Goal: Transaction & Acquisition: Download file/media

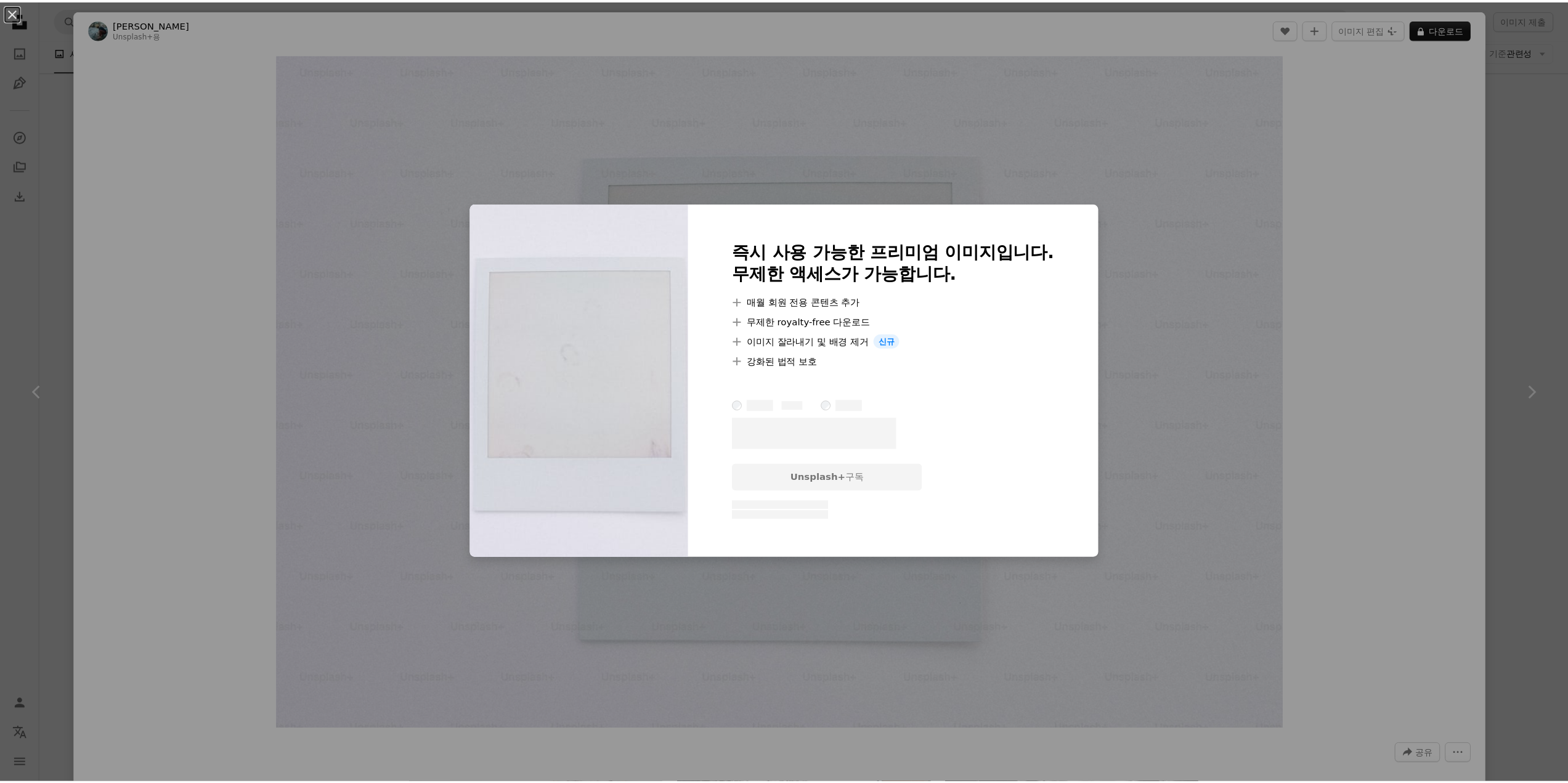
scroll to position [16382, 0]
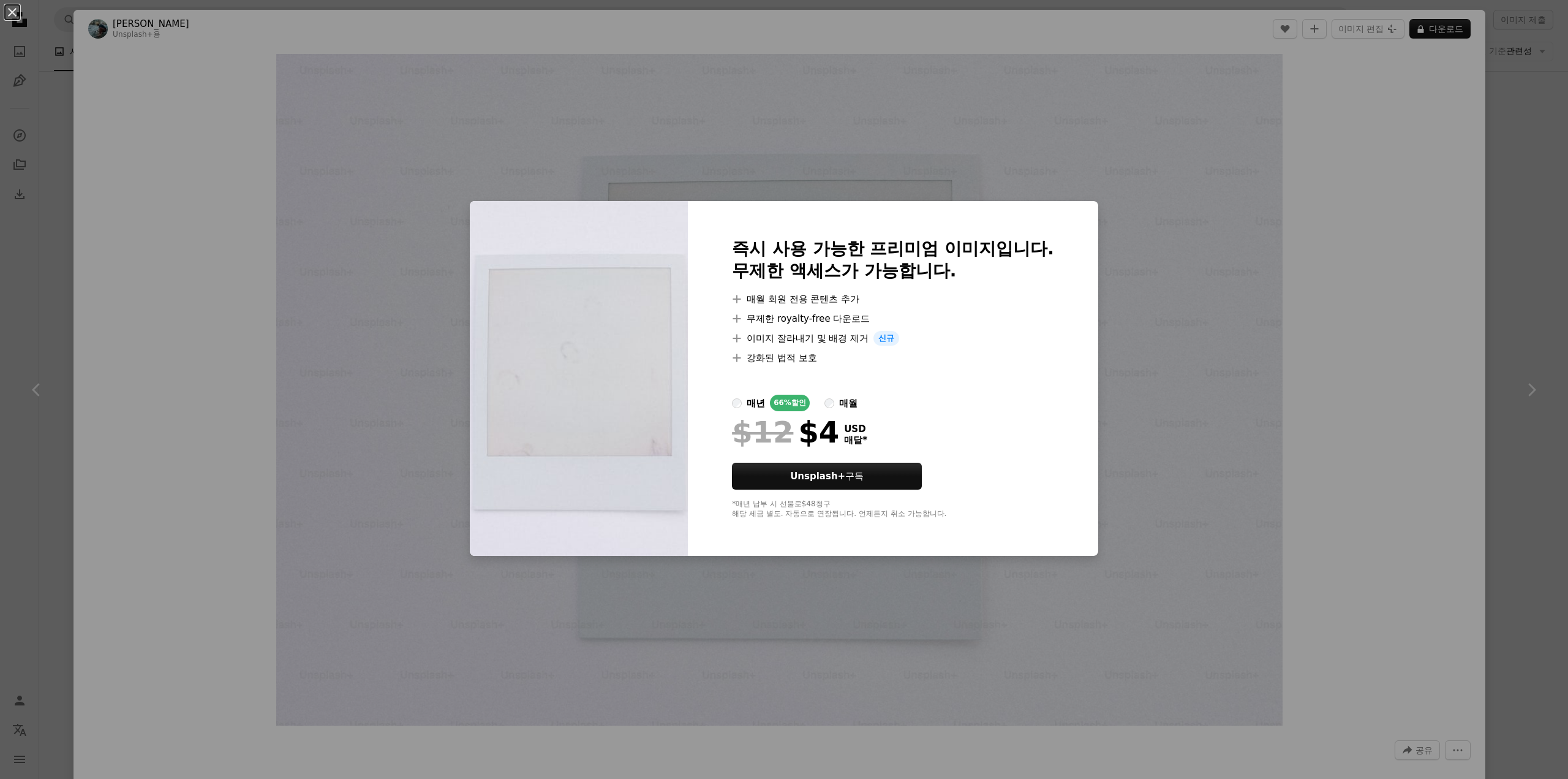
click at [1508, 273] on div "An X shape 즉시 사용 가능한 프리미엄 이미지입니다. 무제한 액세스가 가능합니다. A plus sign 매월 회원 전용 콘텐츠 추가 A…" at bounding box center [784, 389] width 1568 height 779
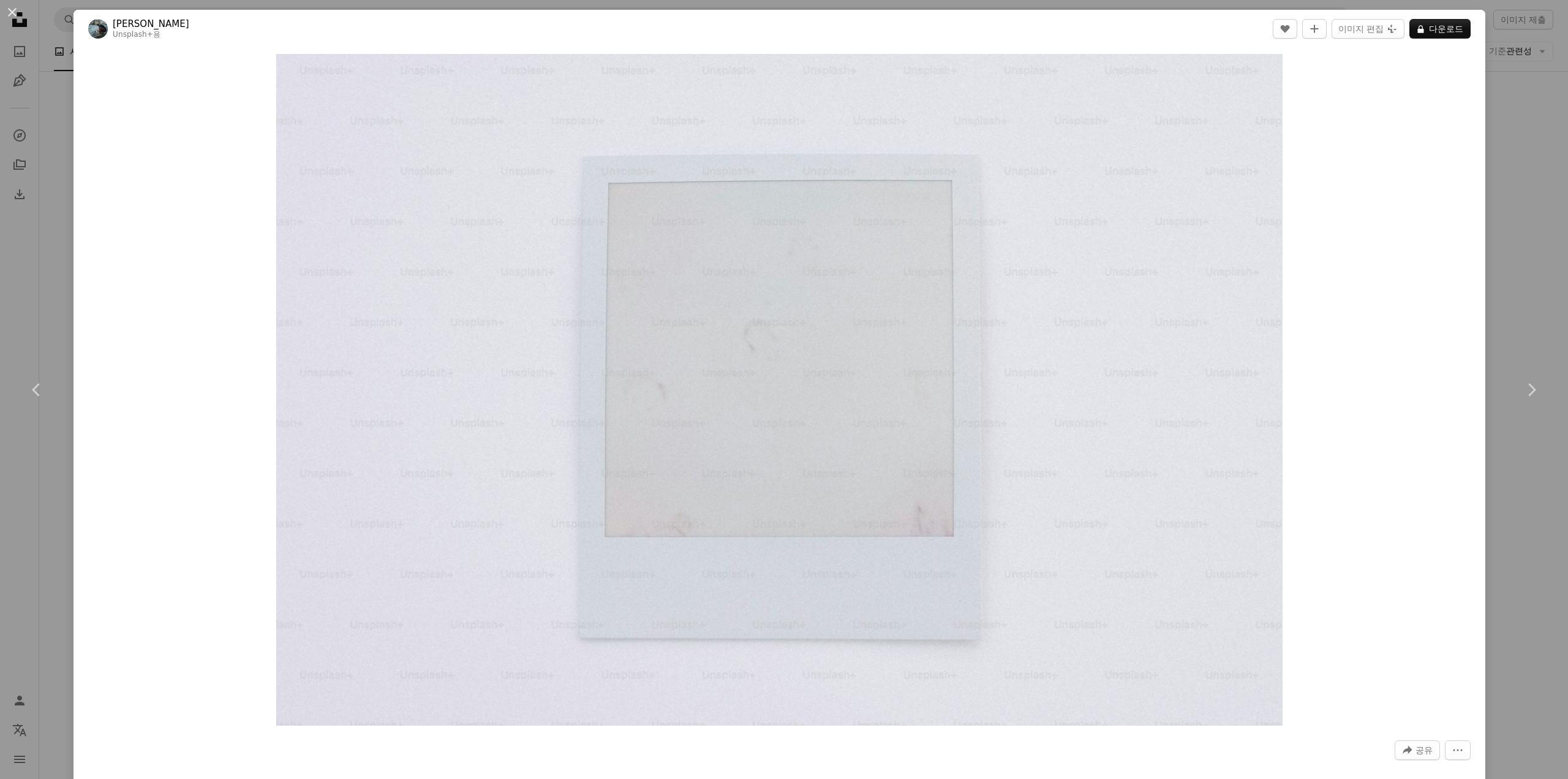
click at [1491, 286] on div "An X shape Chevron left Chevron right [PERSON_NAME] Unsplash+ 용 A heart A plus …" at bounding box center [784, 389] width 1568 height 779
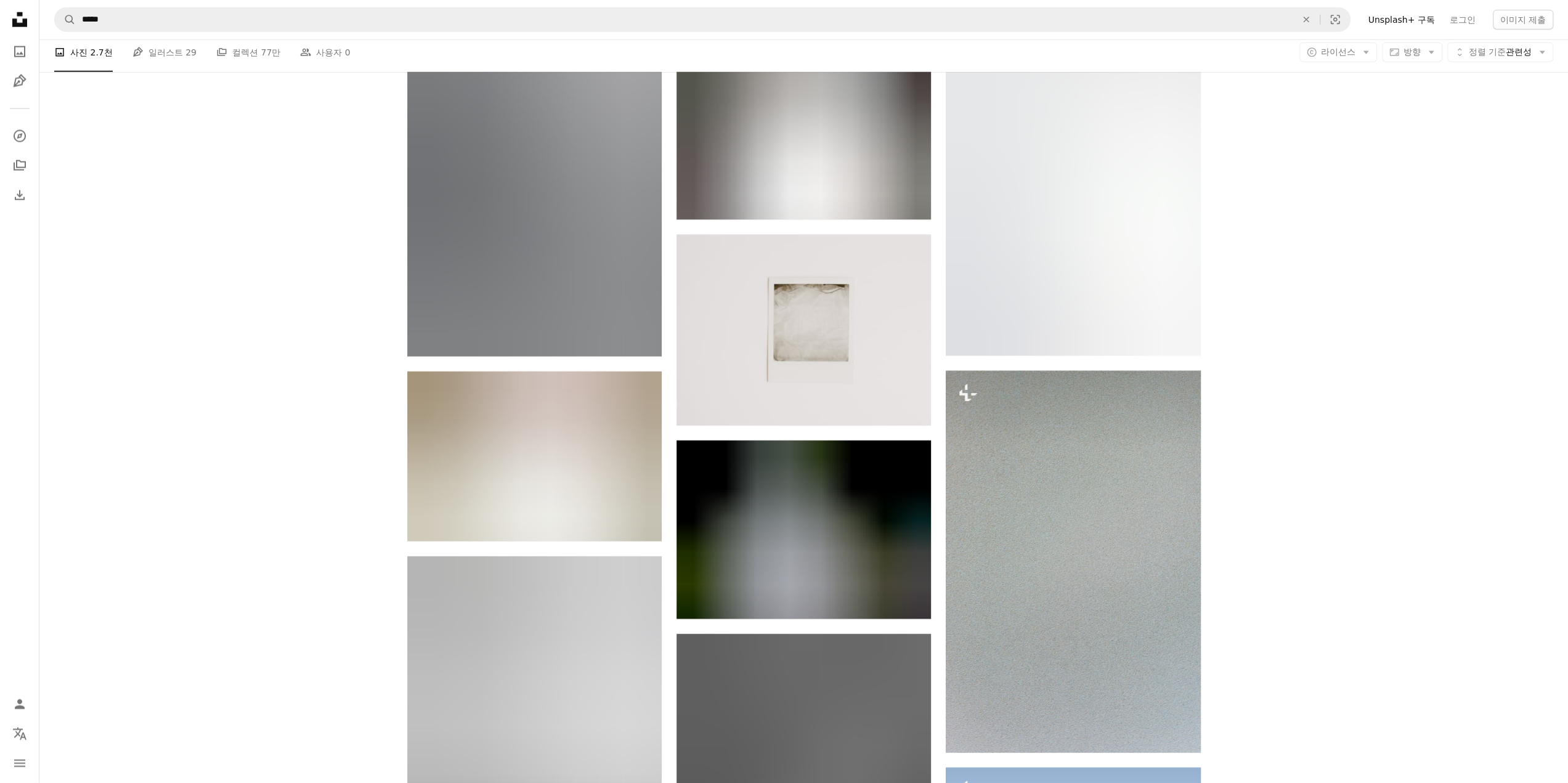
scroll to position [36029, 0]
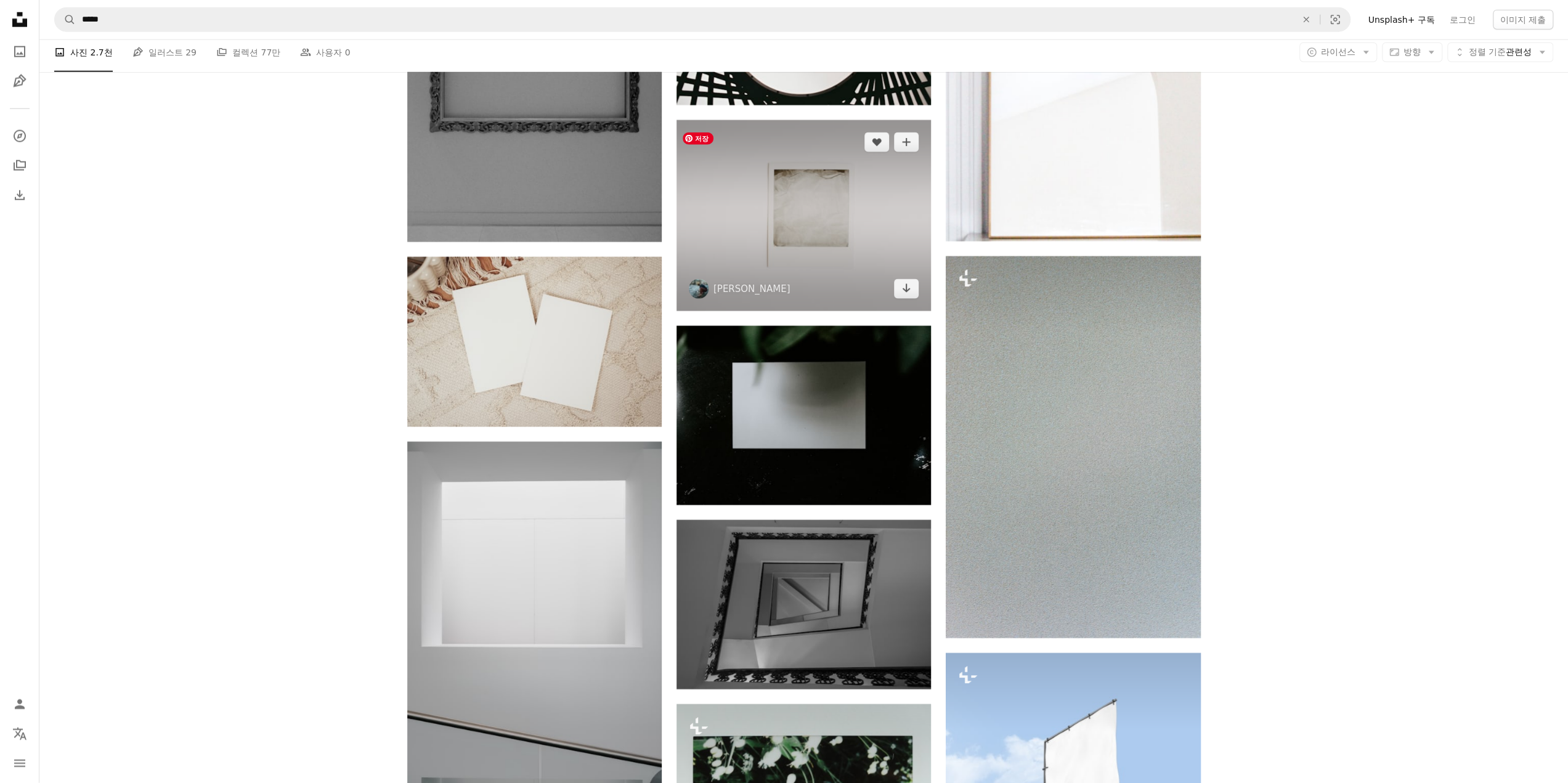
click at [793, 214] on img at bounding box center [803, 216] width 254 height 191
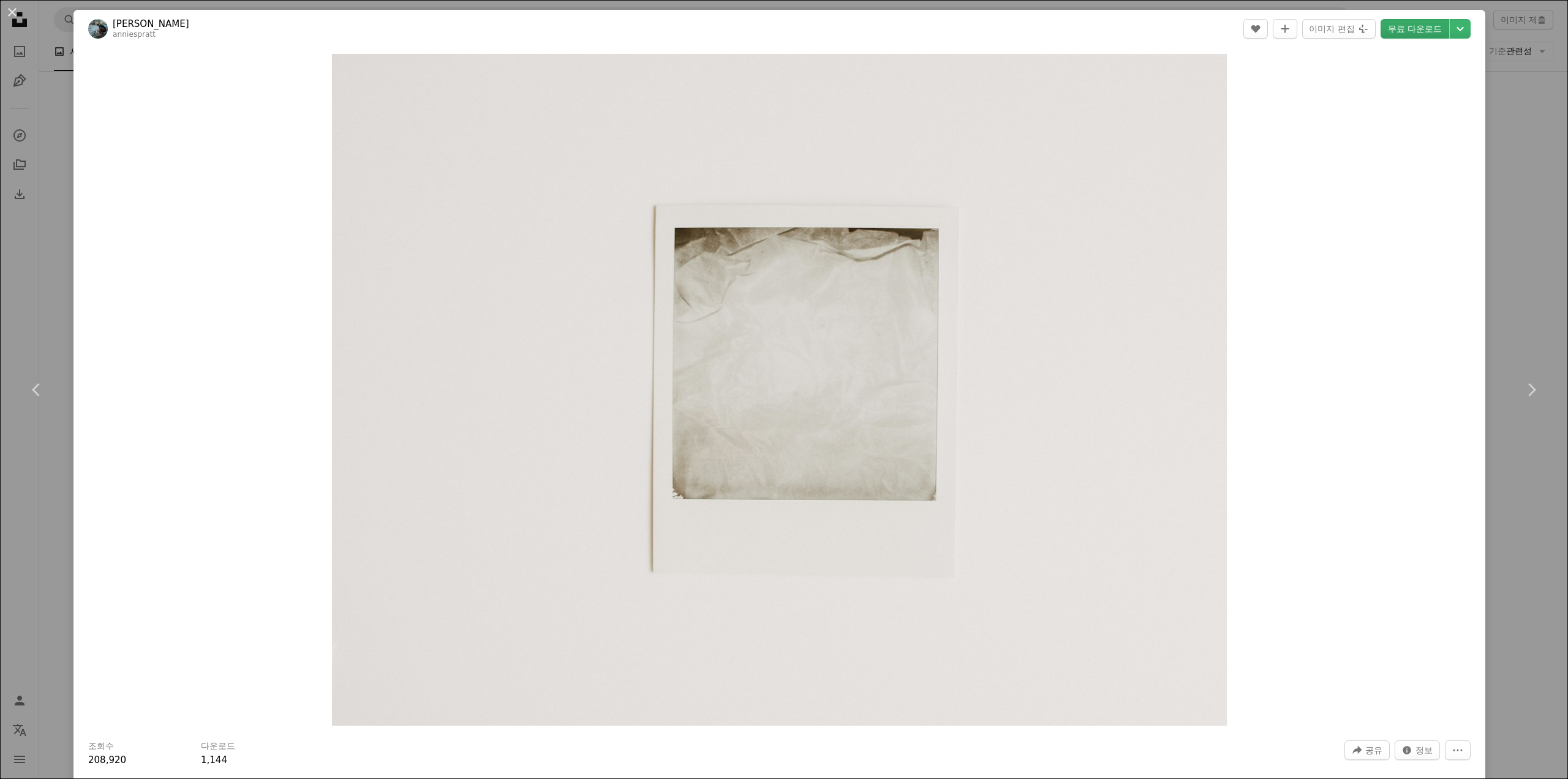
click at [1410, 36] on link "무료 다운로드" at bounding box center [1414, 29] width 68 height 20
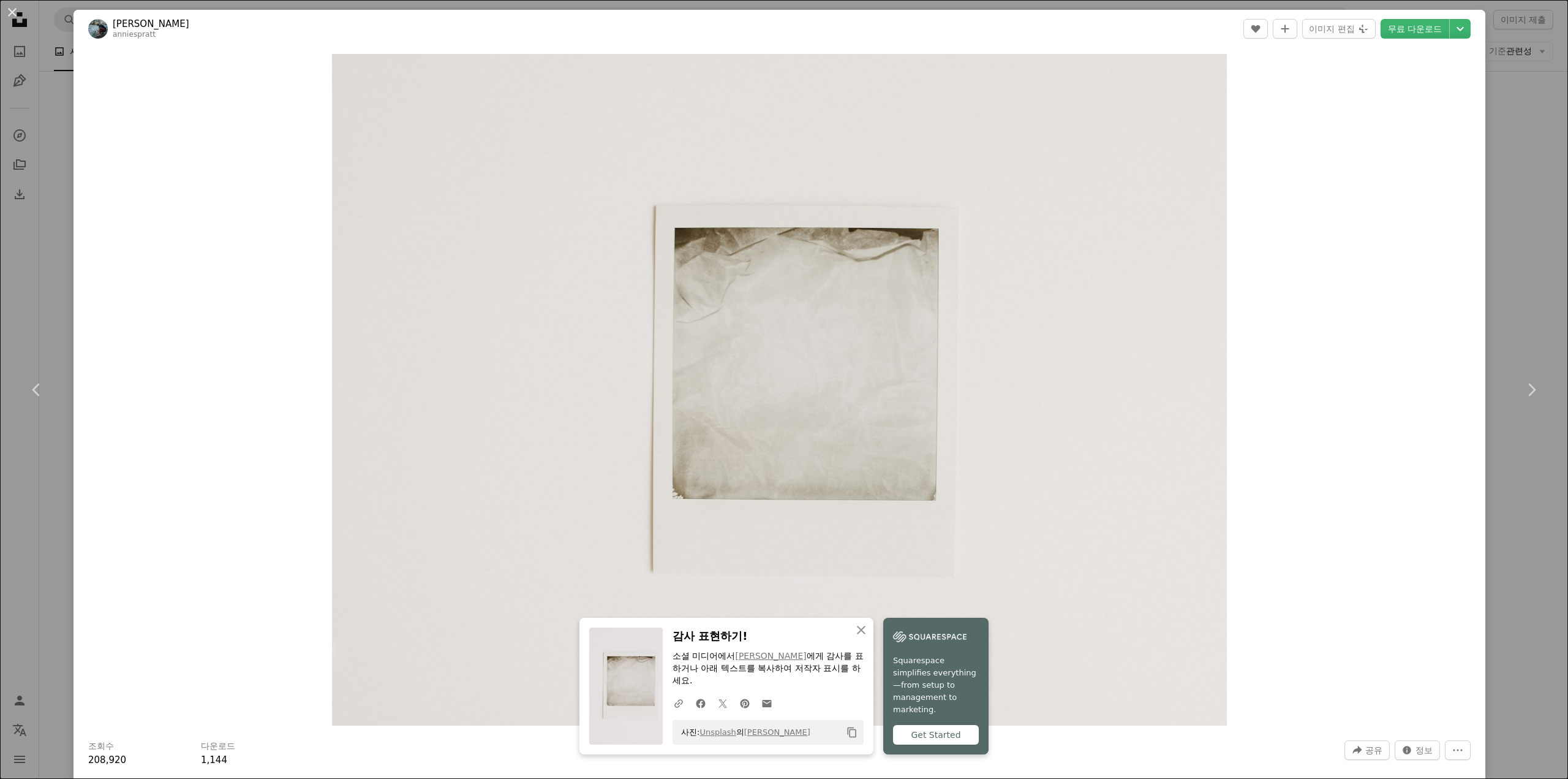
click at [1520, 266] on div "An X shape Chevron left Chevron right An X shape 닫기 감사 표현하기! 소셜 미디어에서 [PERSON_N…" at bounding box center [784, 389] width 1568 height 779
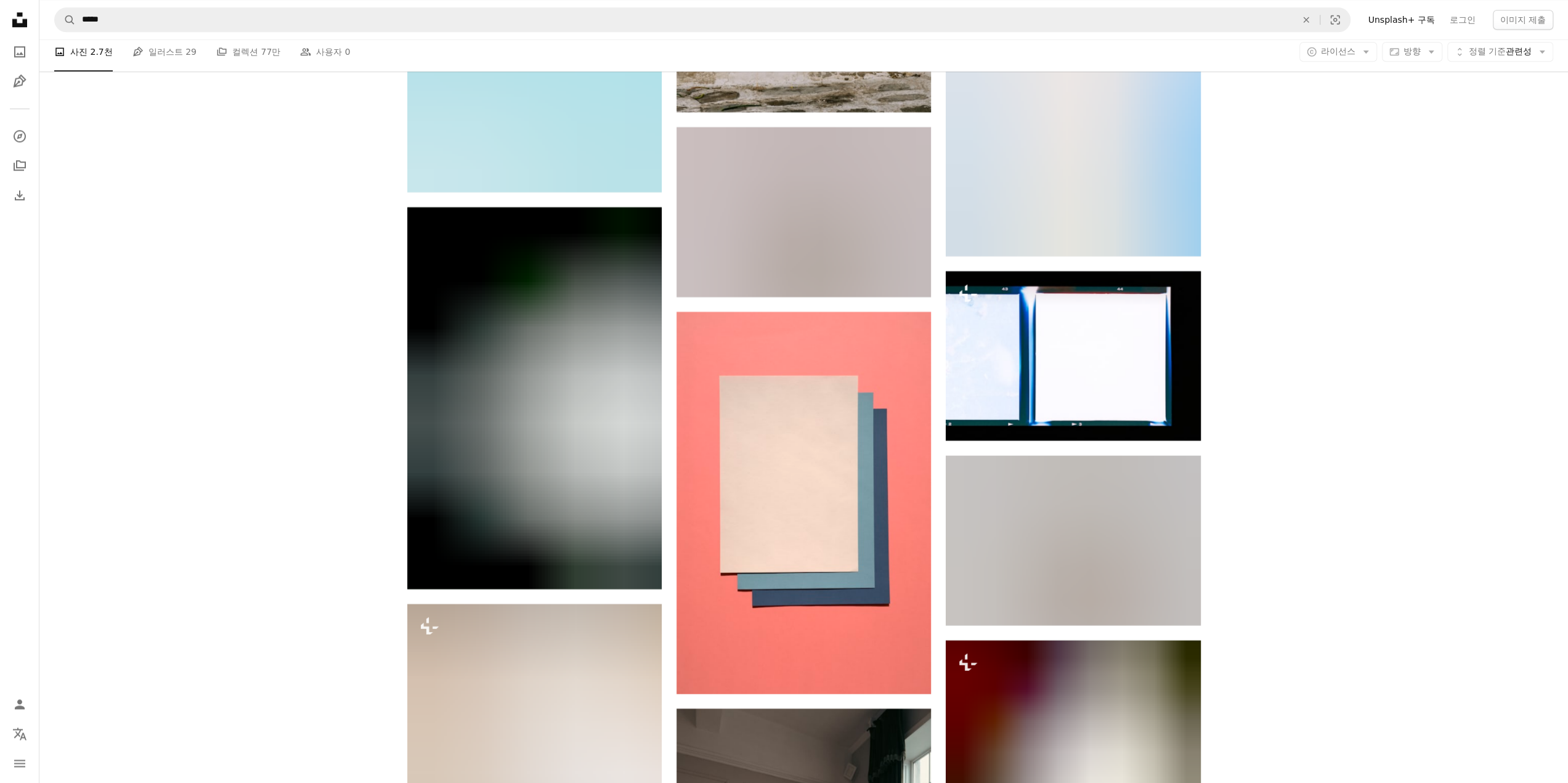
scroll to position [43666, 0]
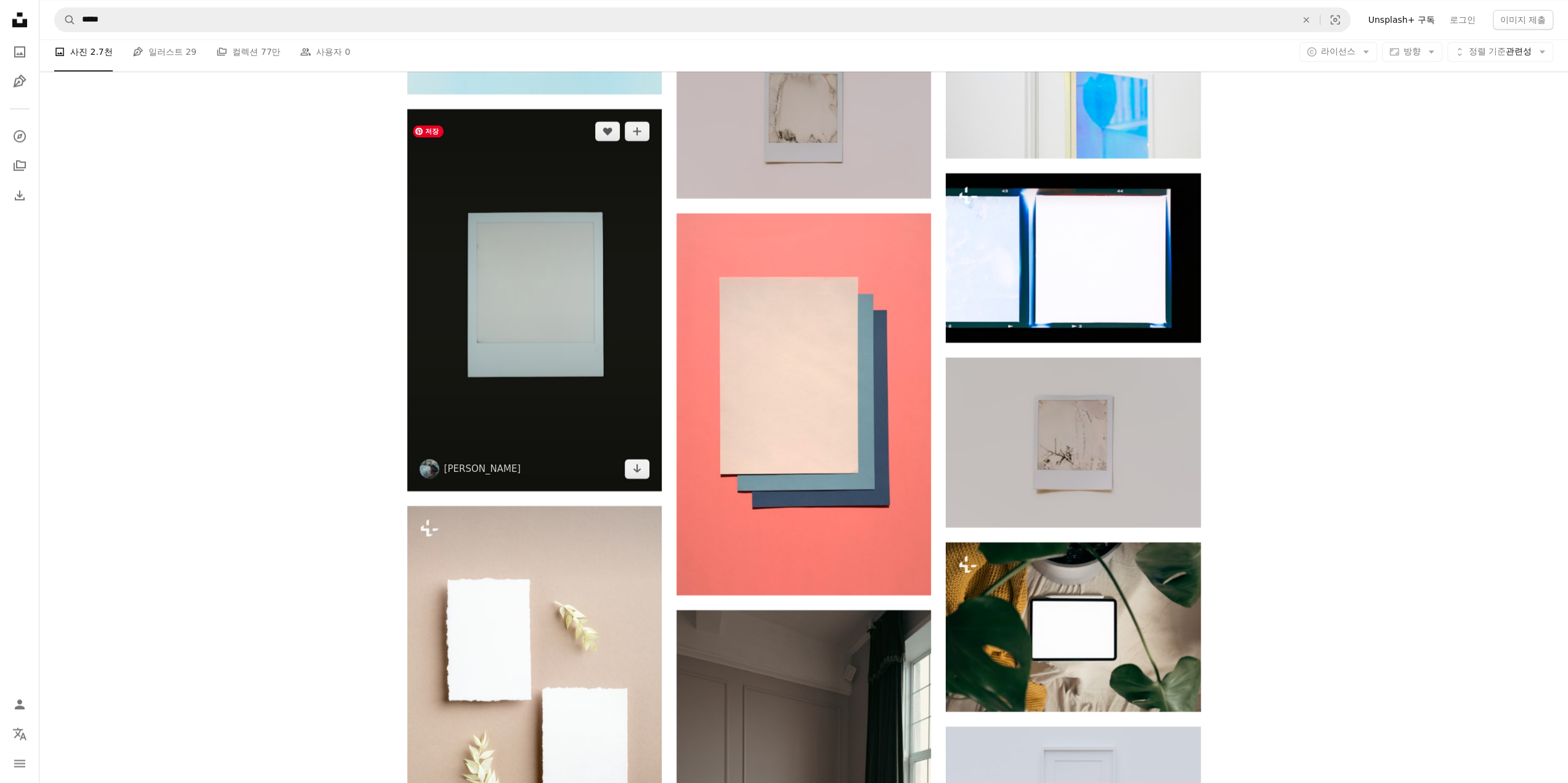
click at [482, 301] on img at bounding box center [534, 299] width 254 height 382
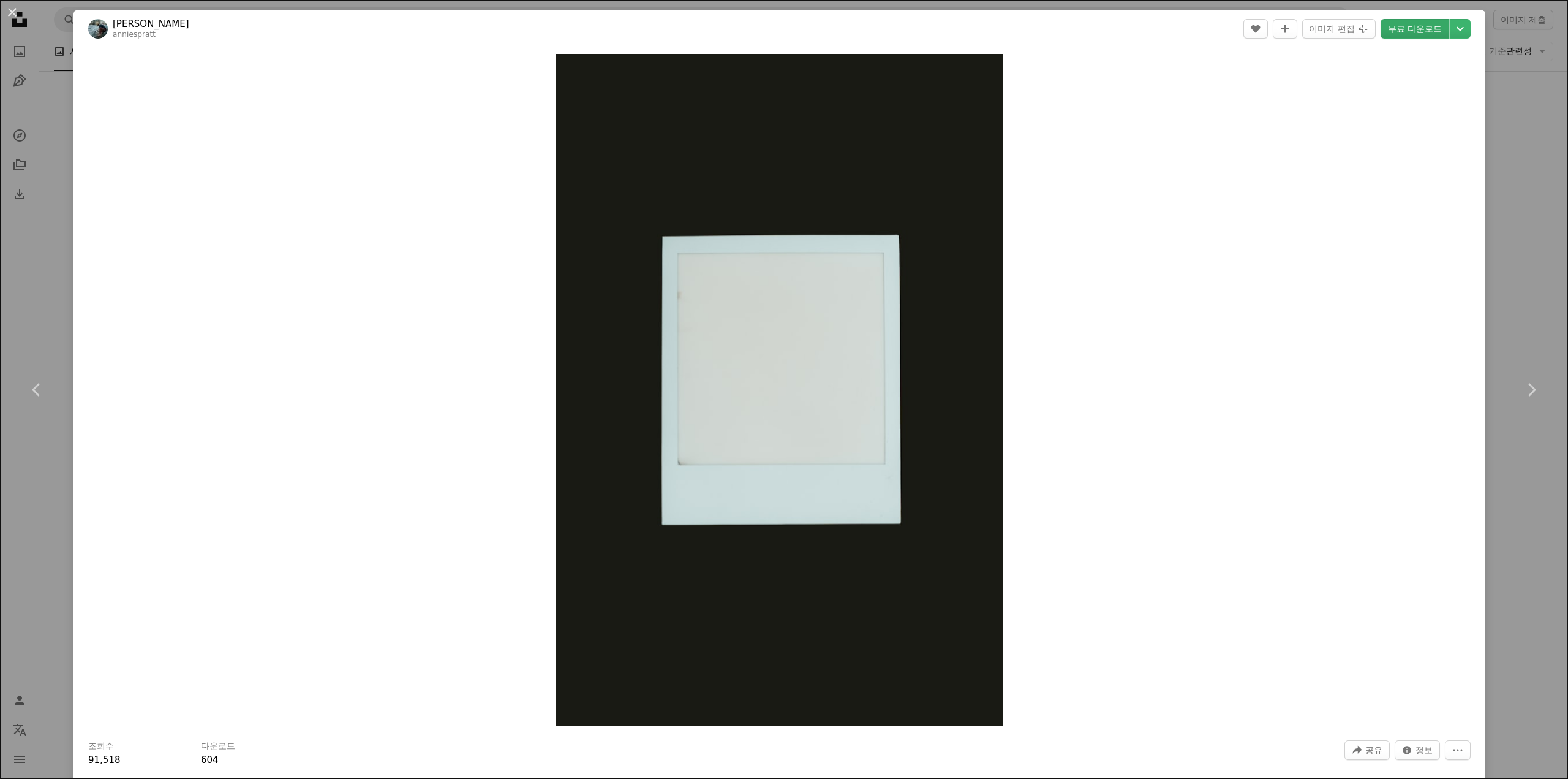
click at [1408, 26] on link "무료 다운로드" at bounding box center [1414, 29] width 68 height 20
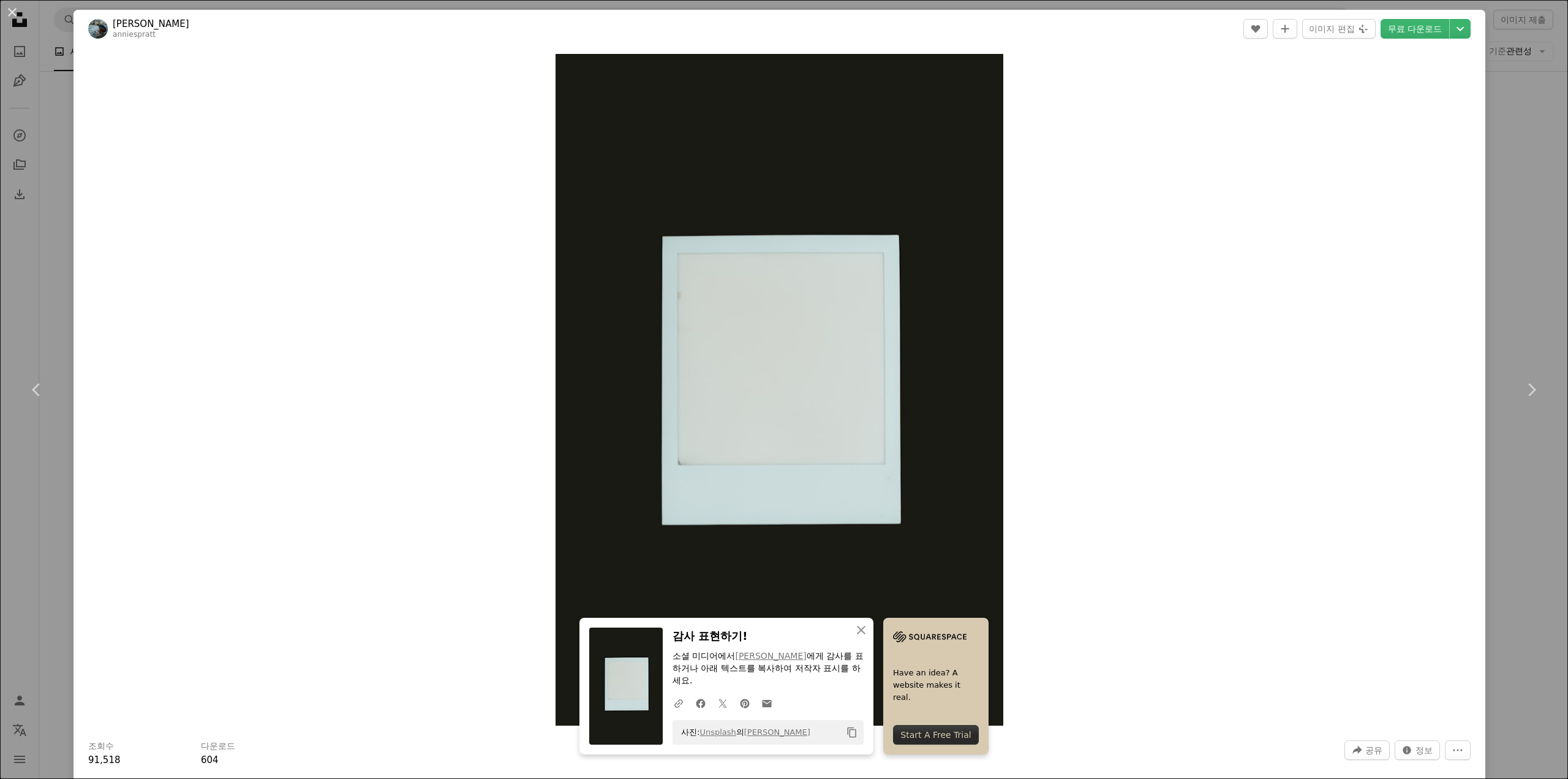
click at [1501, 286] on div "An X shape Chevron left Chevron right An X shape 닫기 감사 표현하기! 소셜 미디어에서 [PERSON_N…" at bounding box center [784, 389] width 1568 height 779
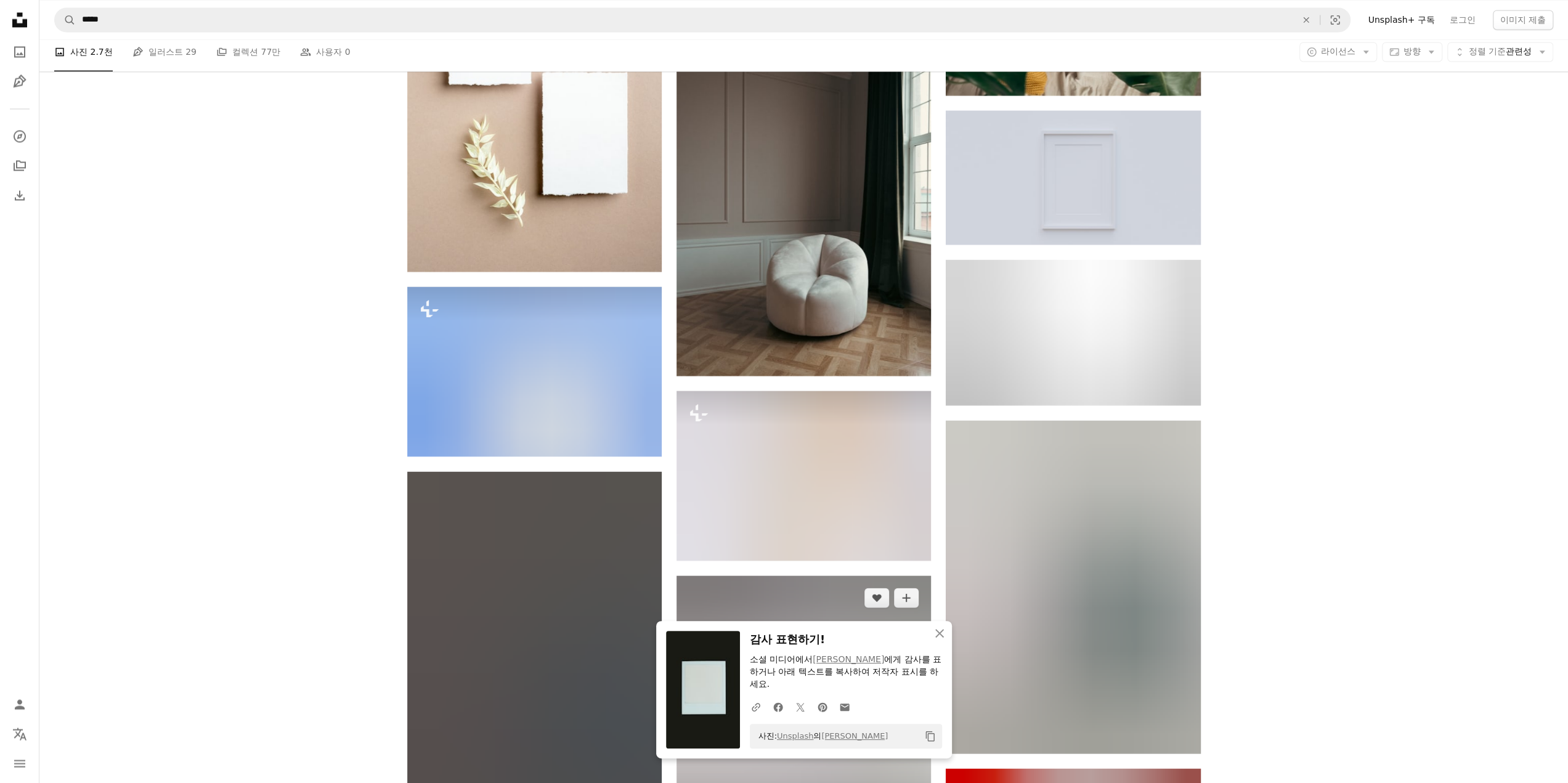
scroll to position [44590, 0]
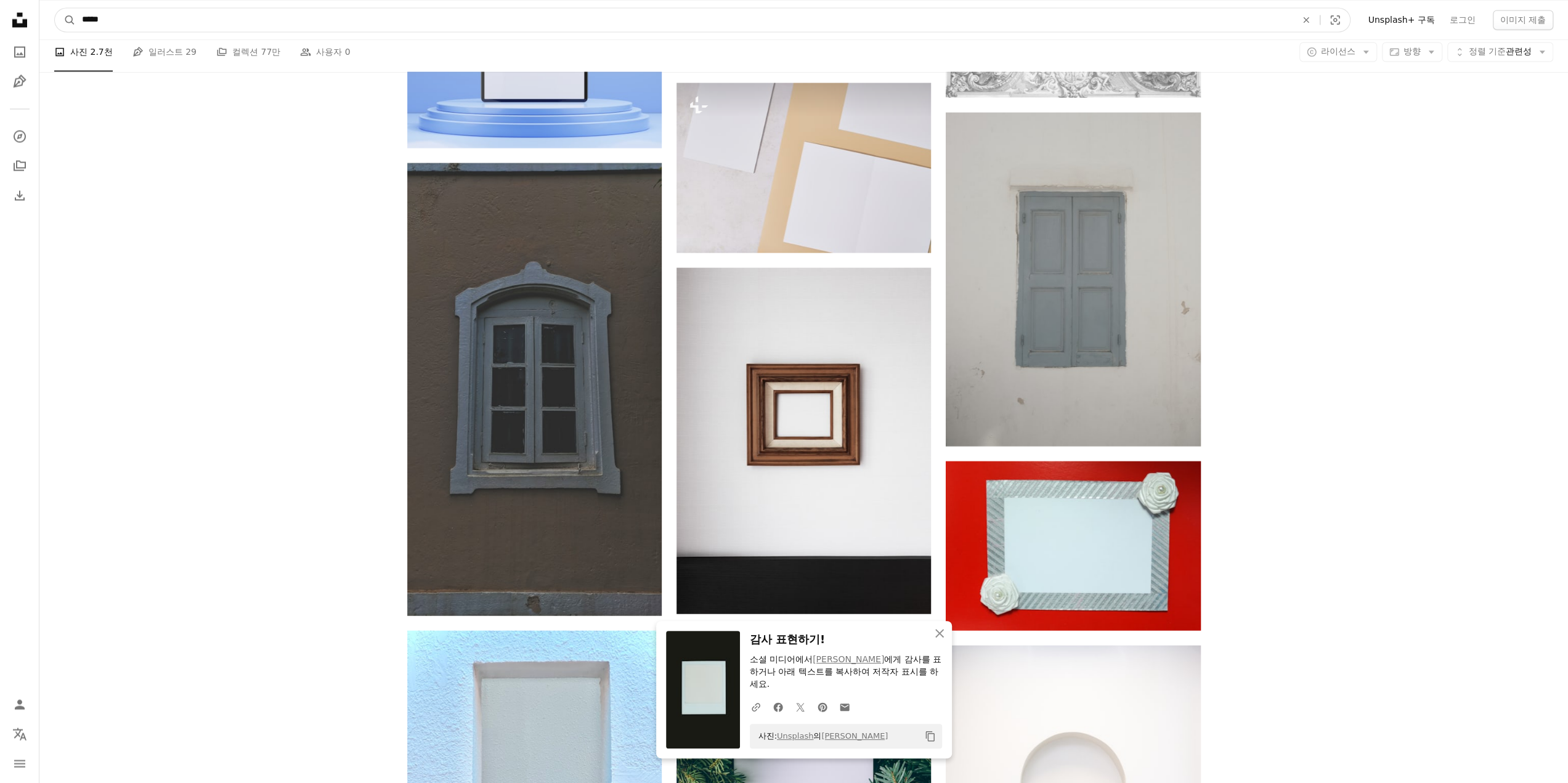
drag, startPoint x: 220, startPoint y: 20, endPoint x: 9, endPoint y: 24, distance: 211.0
type input "***"
click button "A magnifying glass" at bounding box center [66, 19] width 21 height 23
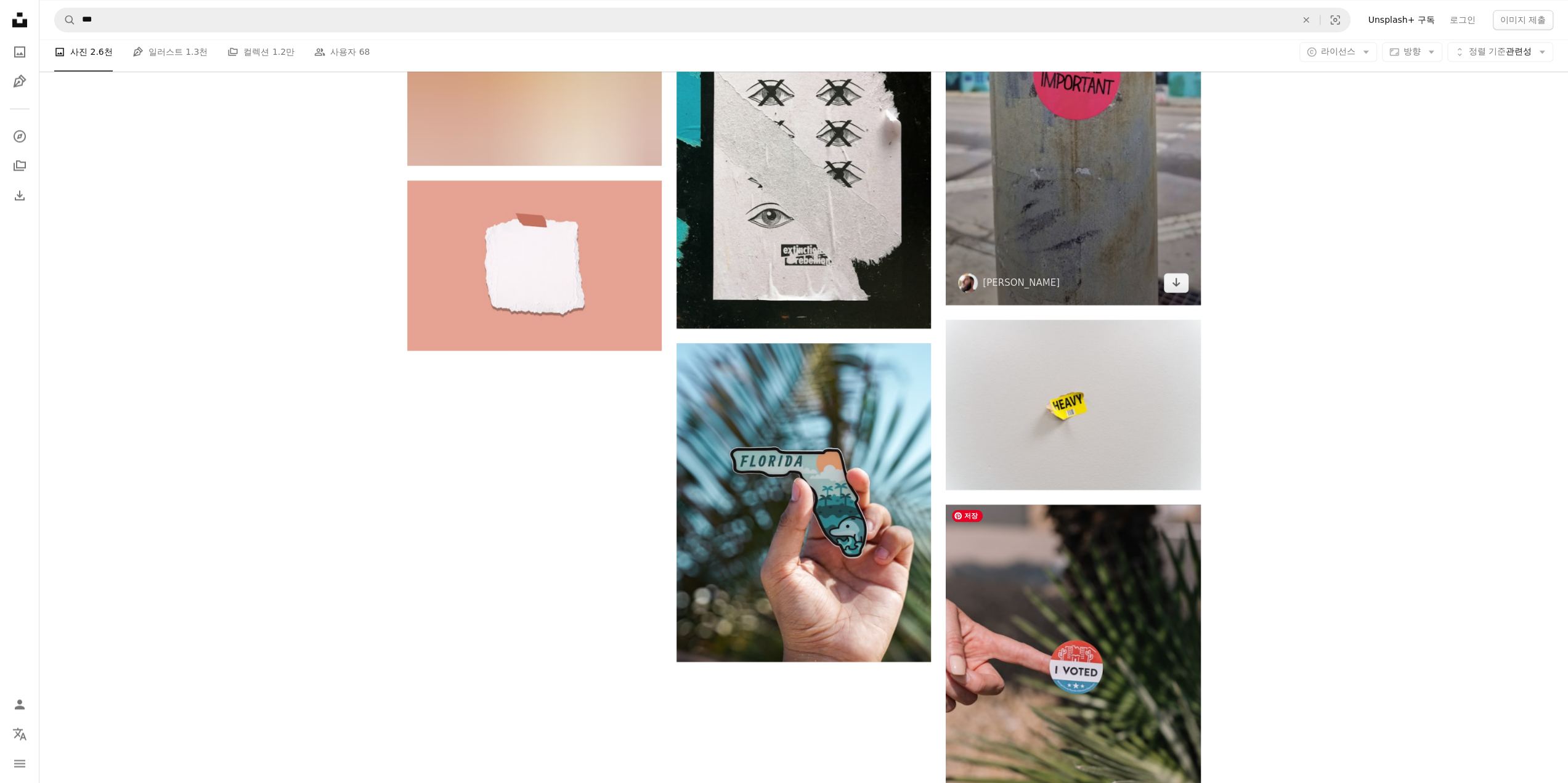
scroll to position [1971, 0]
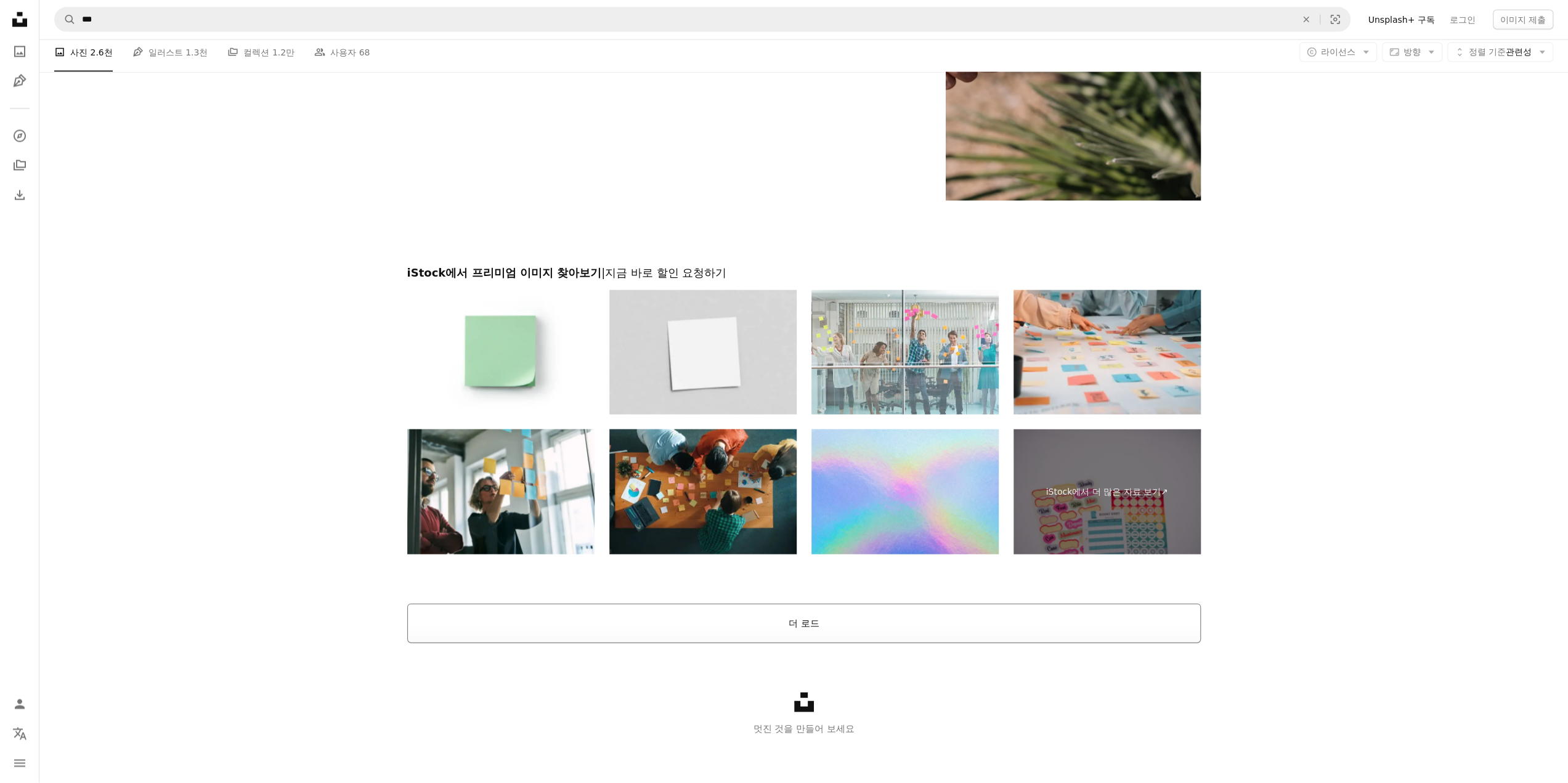
click at [718, 619] on button "더 로드" at bounding box center [803, 623] width 793 height 39
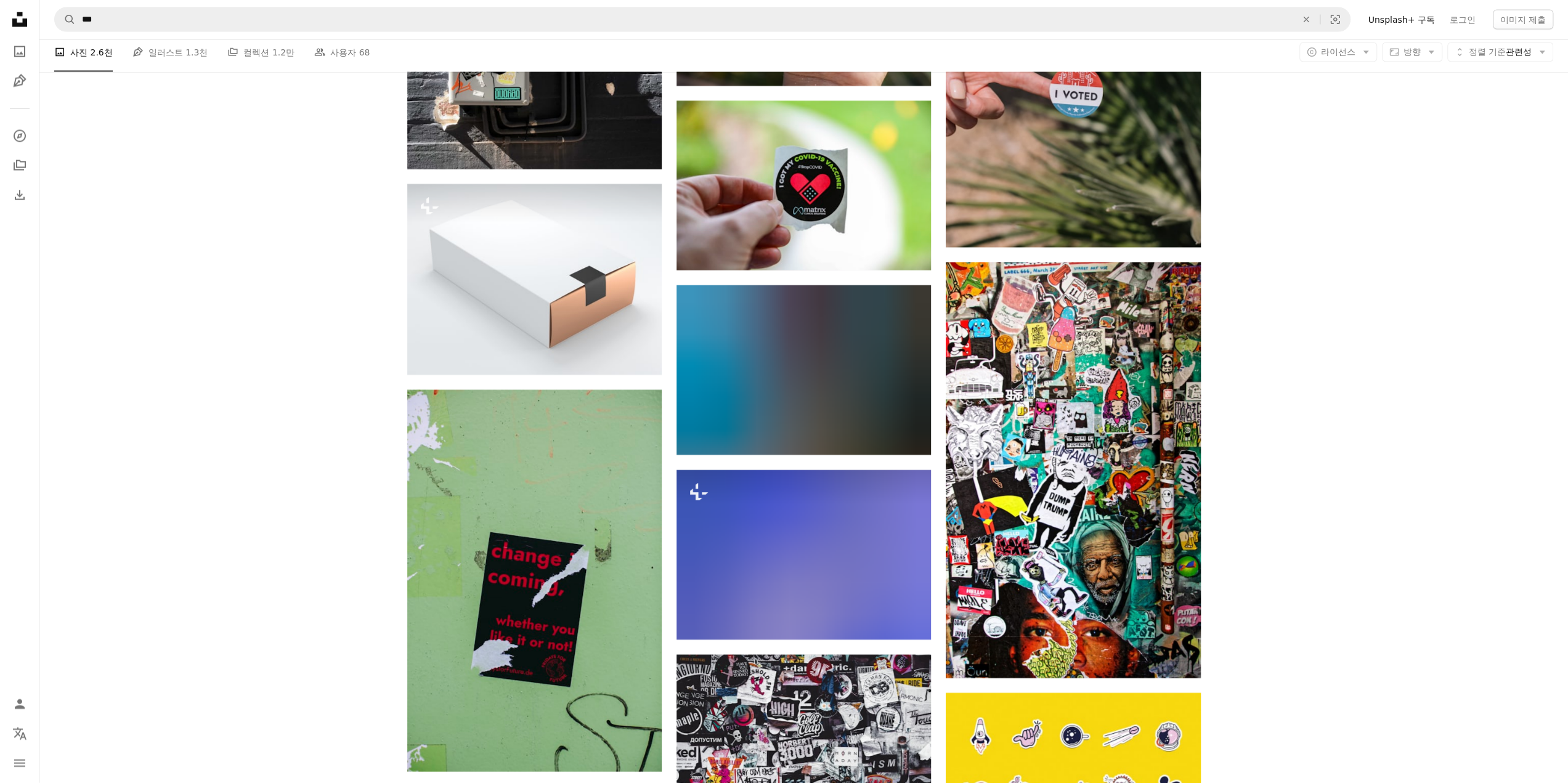
scroll to position [2408, 0]
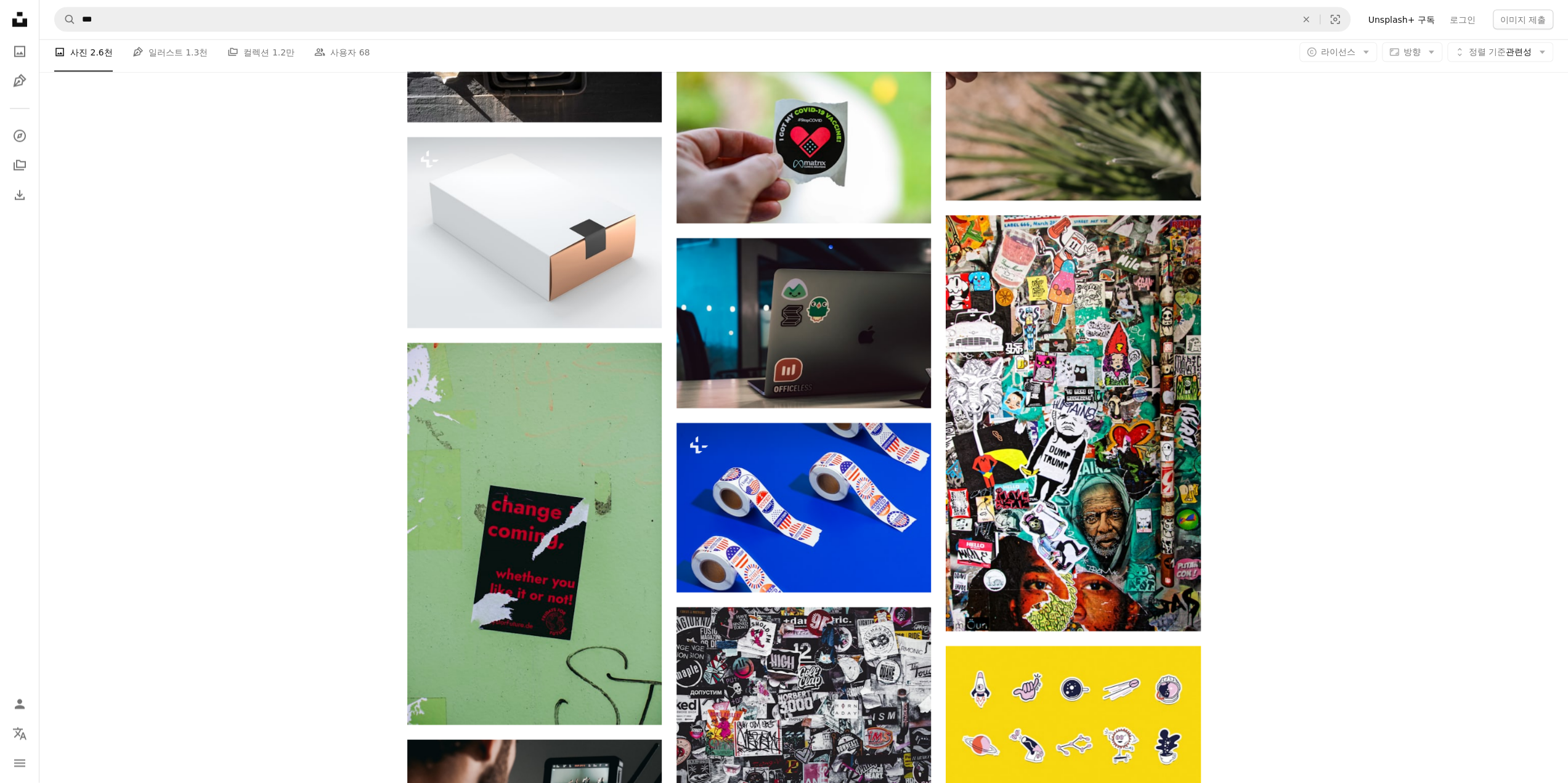
click at [142, 35] on nav "A magnifying glass *** An X shape Visual search Filters Unsplash+ 구독 로그인 이미지 제출" at bounding box center [803, 19] width 1529 height 39
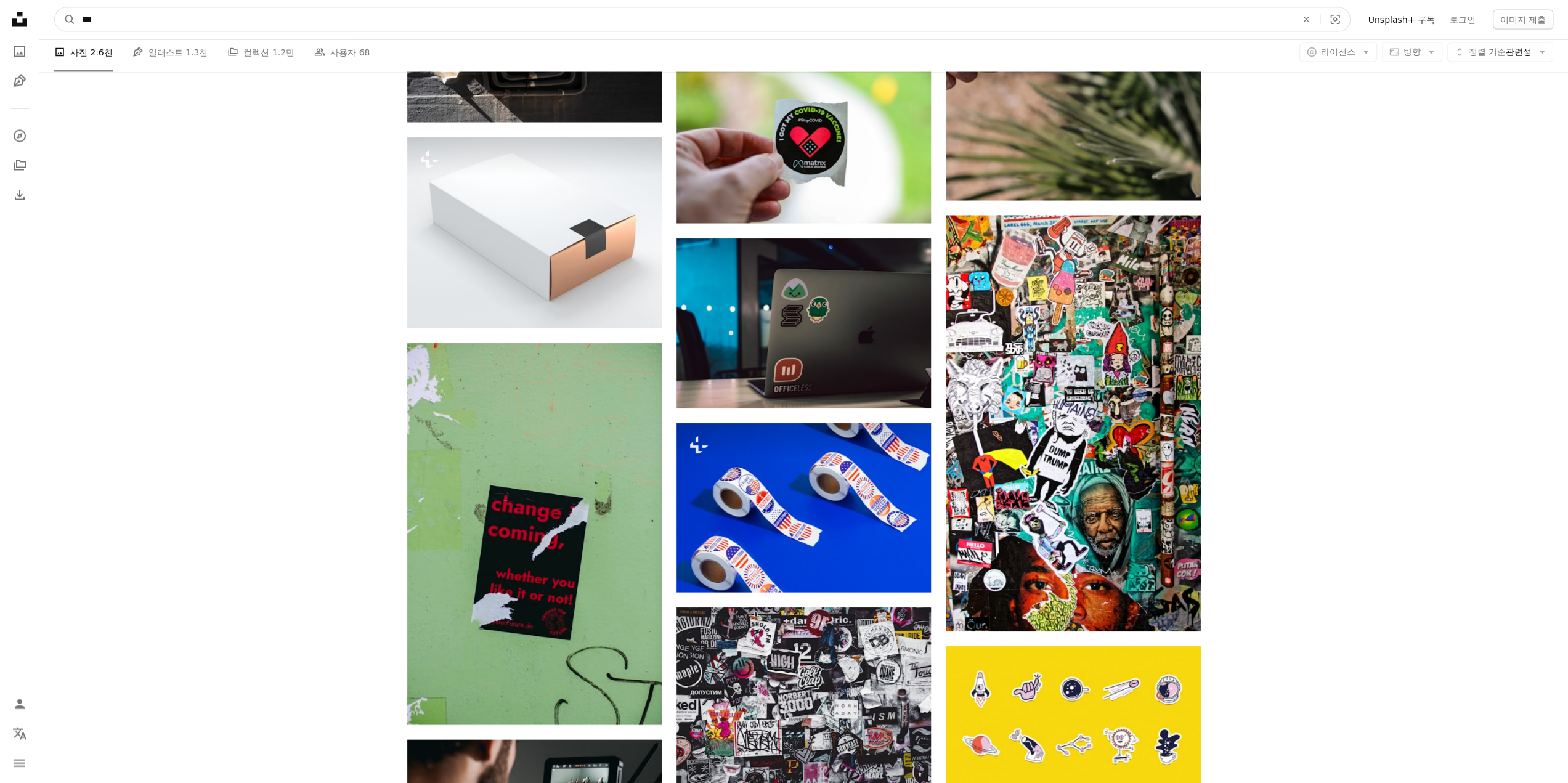
scroll to position [2406, 0]
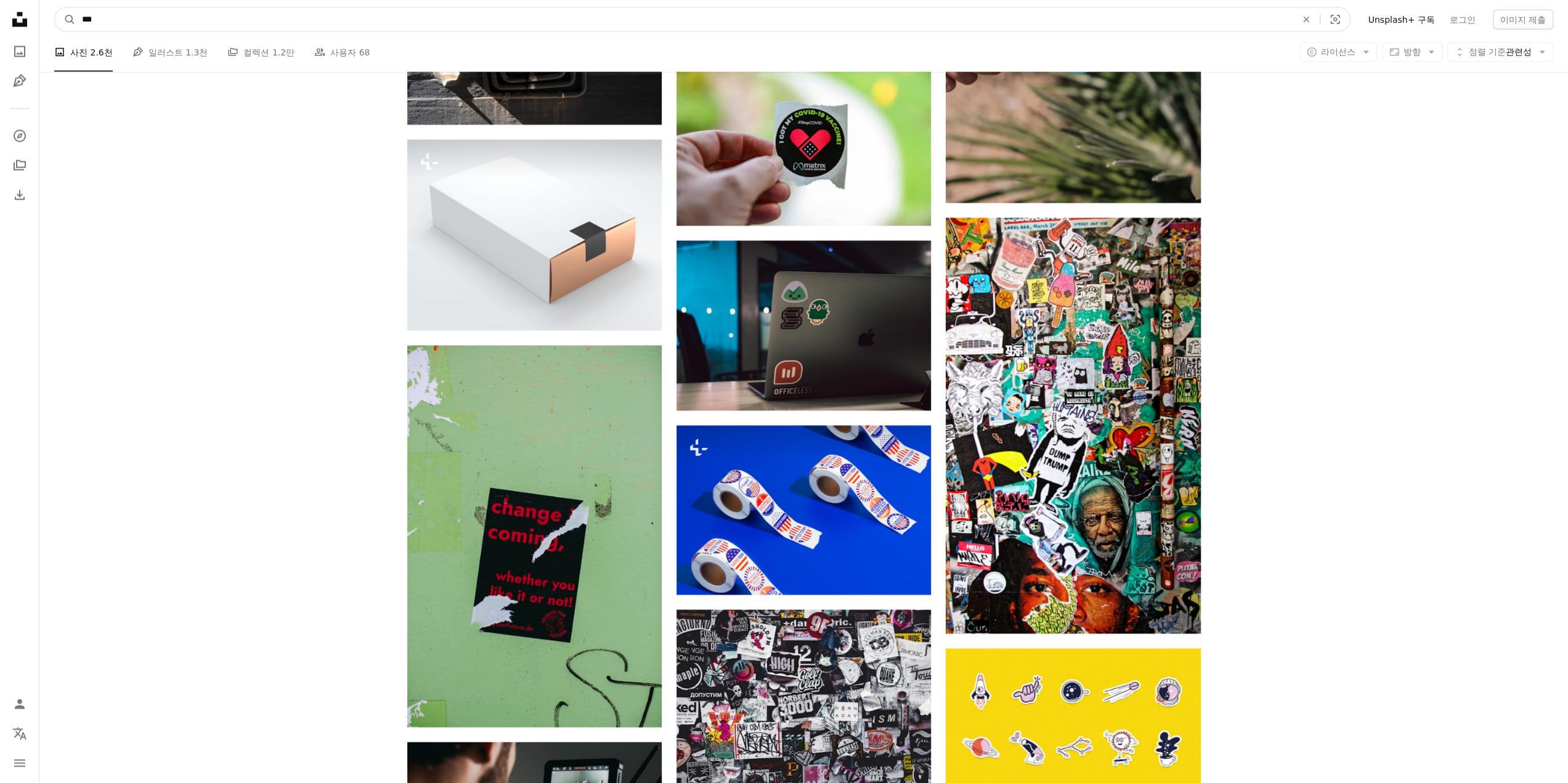
drag, startPoint x: 146, startPoint y: 19, endPoint x: 28, endPoint y: 9, distance: 118.4
type input "*"
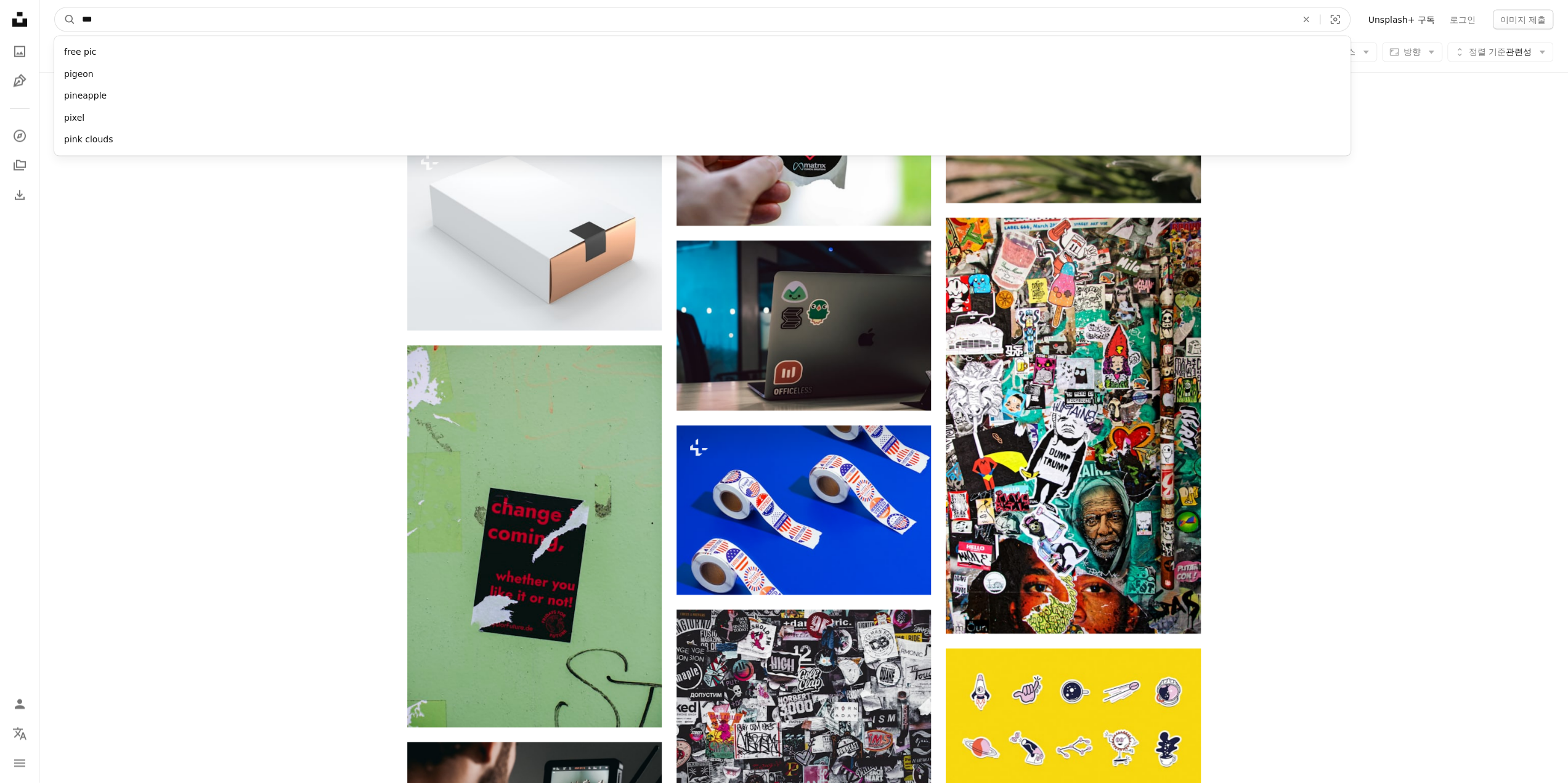
type input "****"
click button "A magnifying glass" at bounding box center [66, 19] width 21 height 23
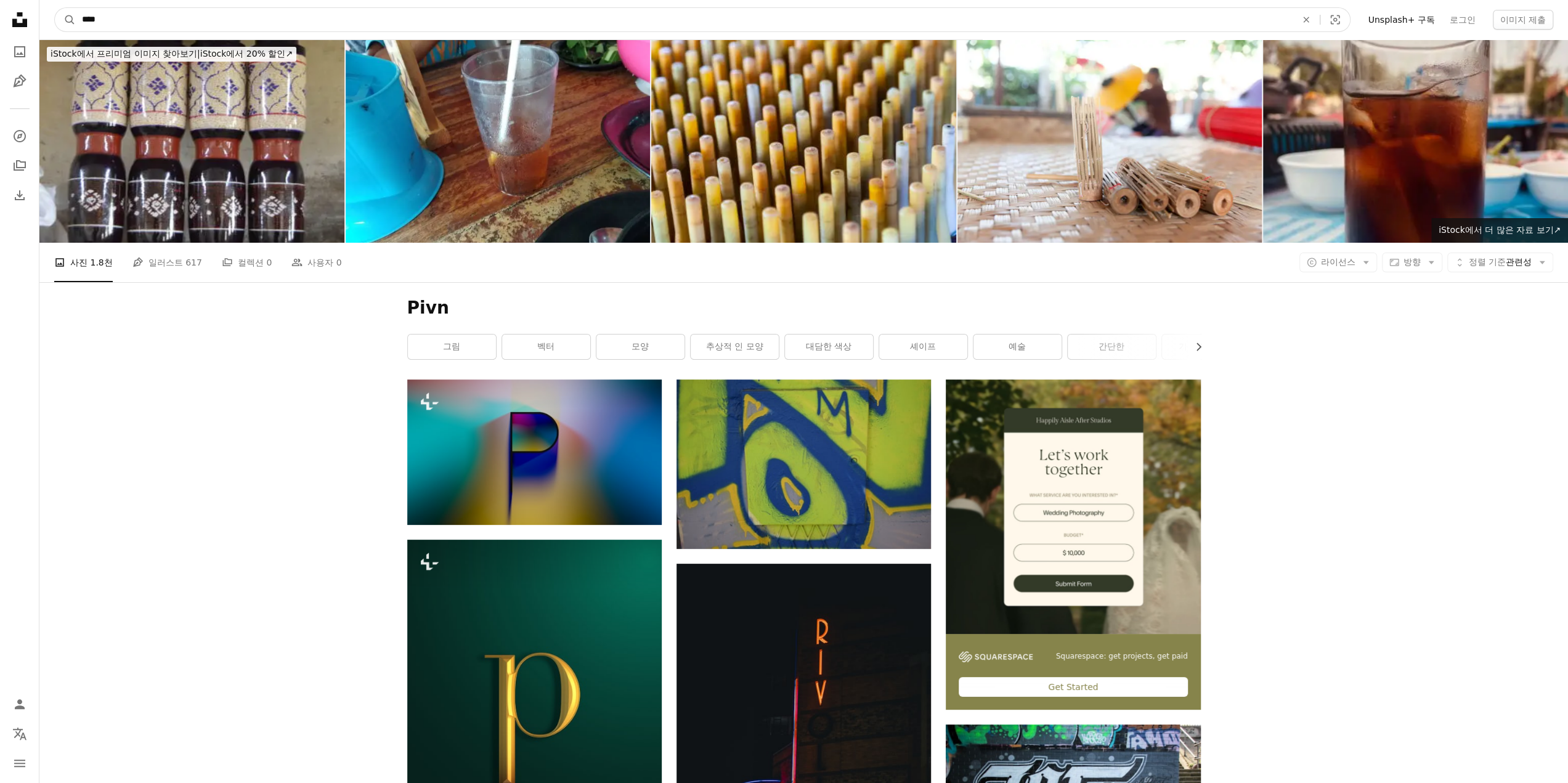
click at [106, 25] on input "****" at bounding box center [684, 19] width 1217 height 23
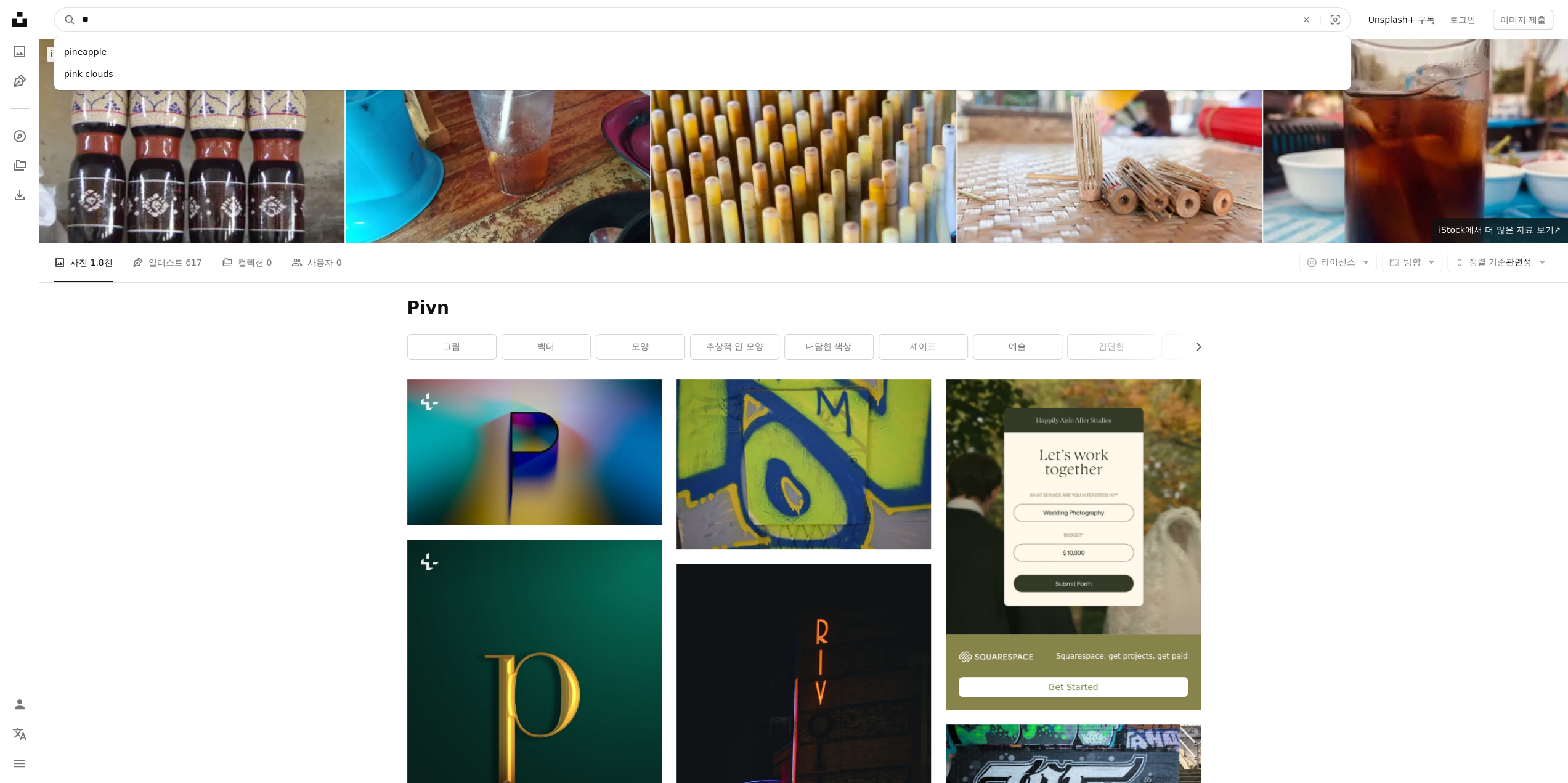
type input "***"
click button "A magnifying glass" at bounding box center [66, 19] width 21 height 23
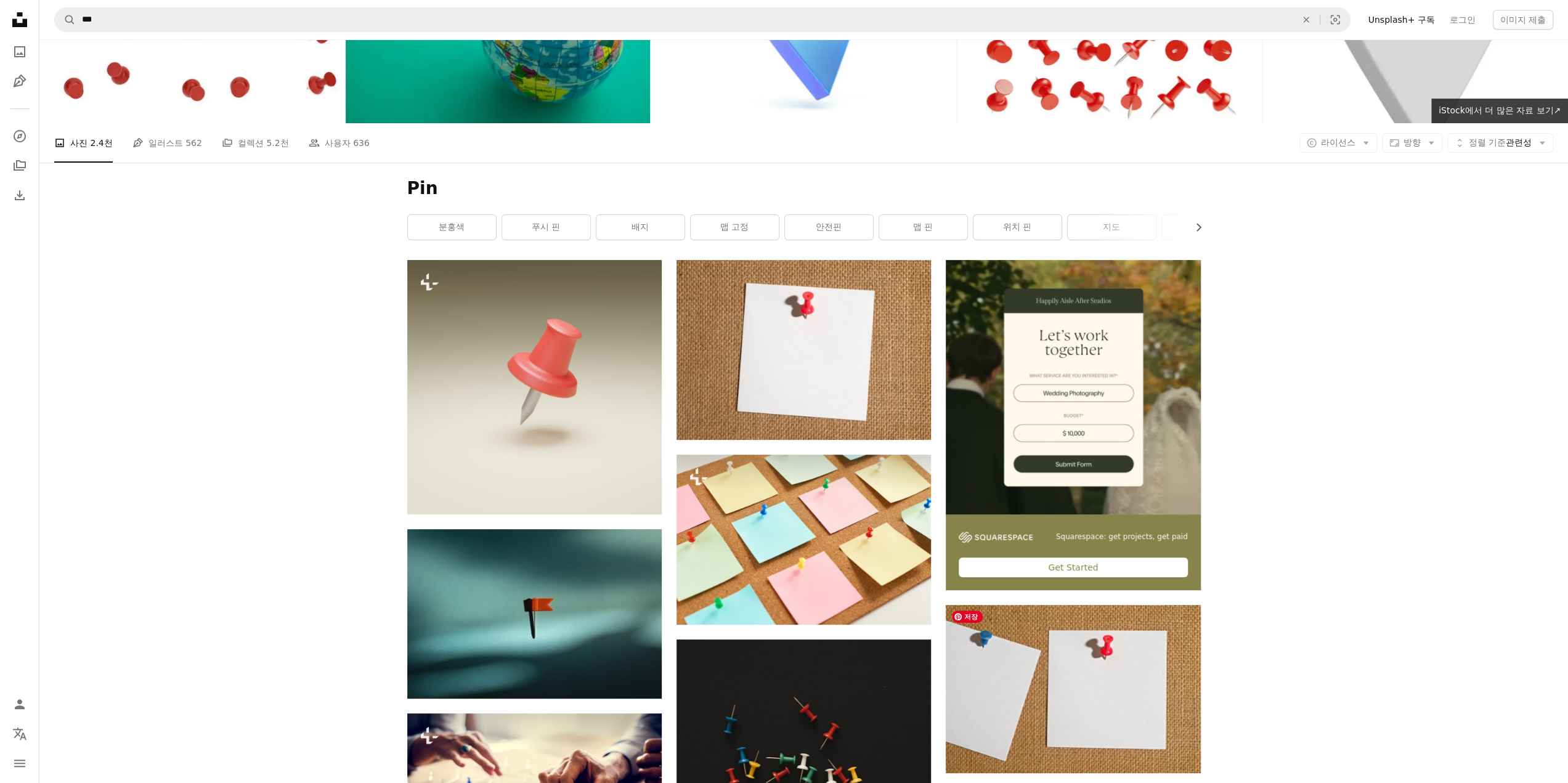
scroll to position [123, 0]
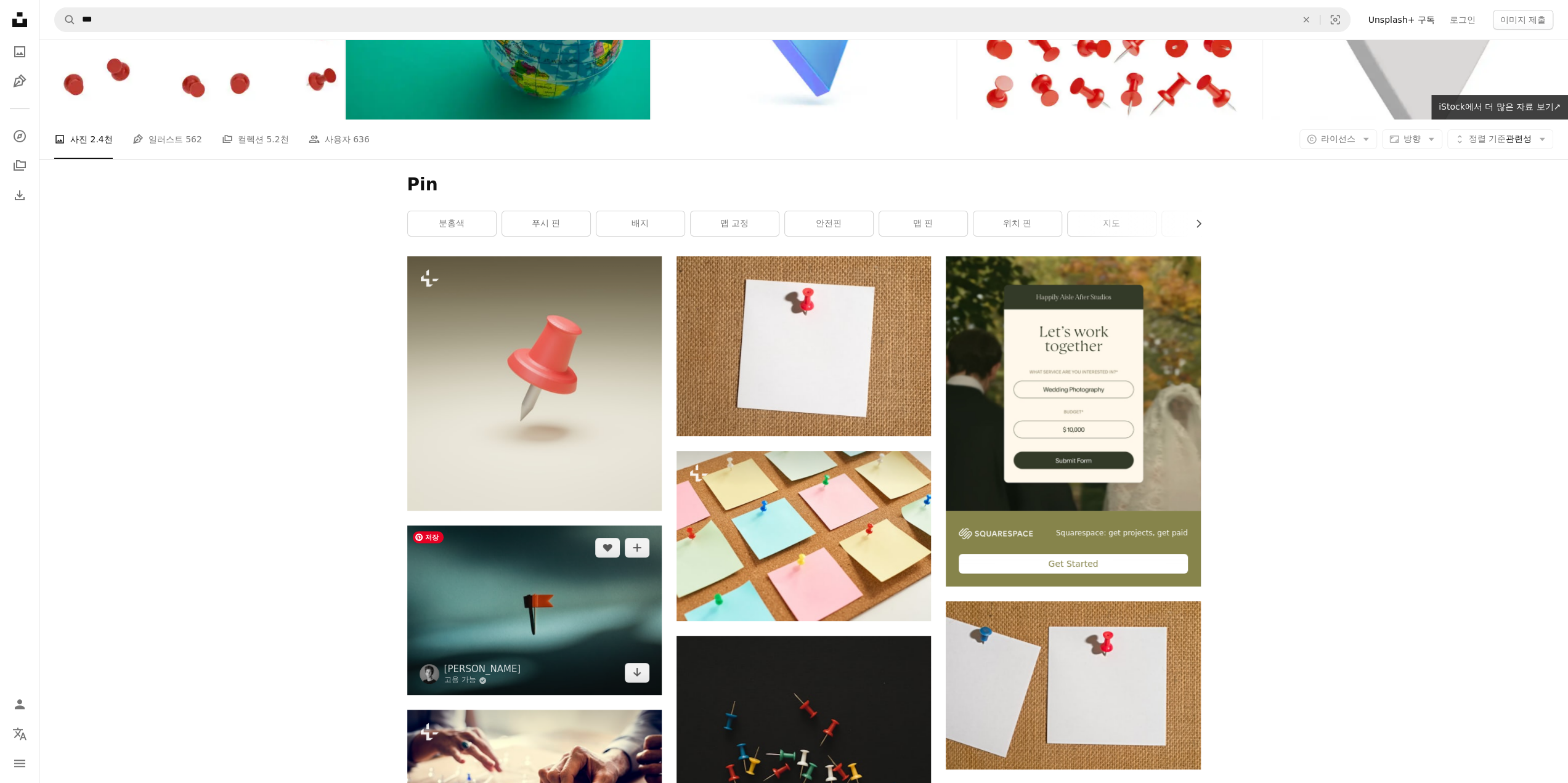
click at [585, 609] on img at bounding box center [534, 610] width 254 height 169
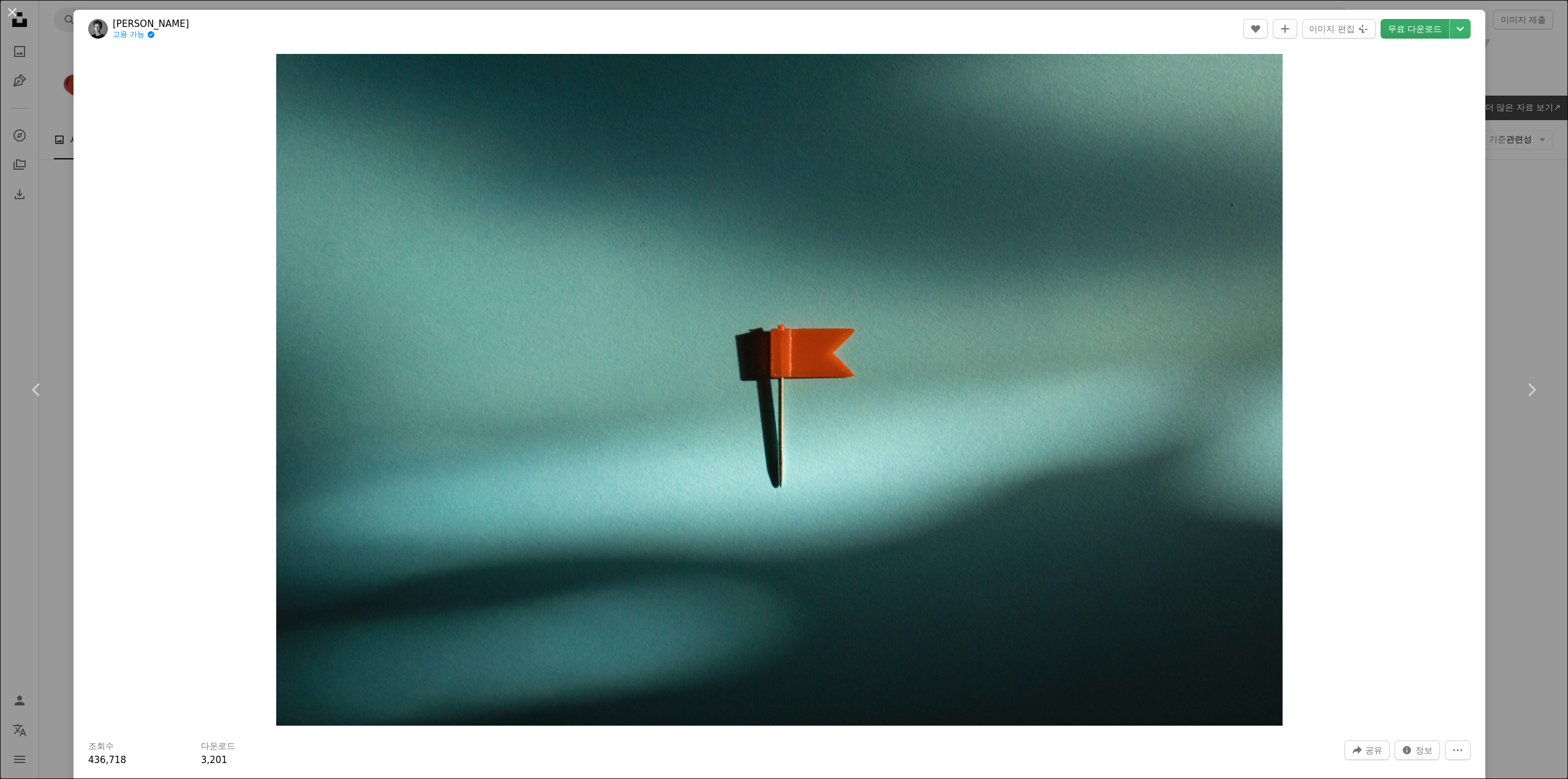
click at [1422, 29] on link "무료 다운로드" at bounding box center [1414, 29] width 68 height 20
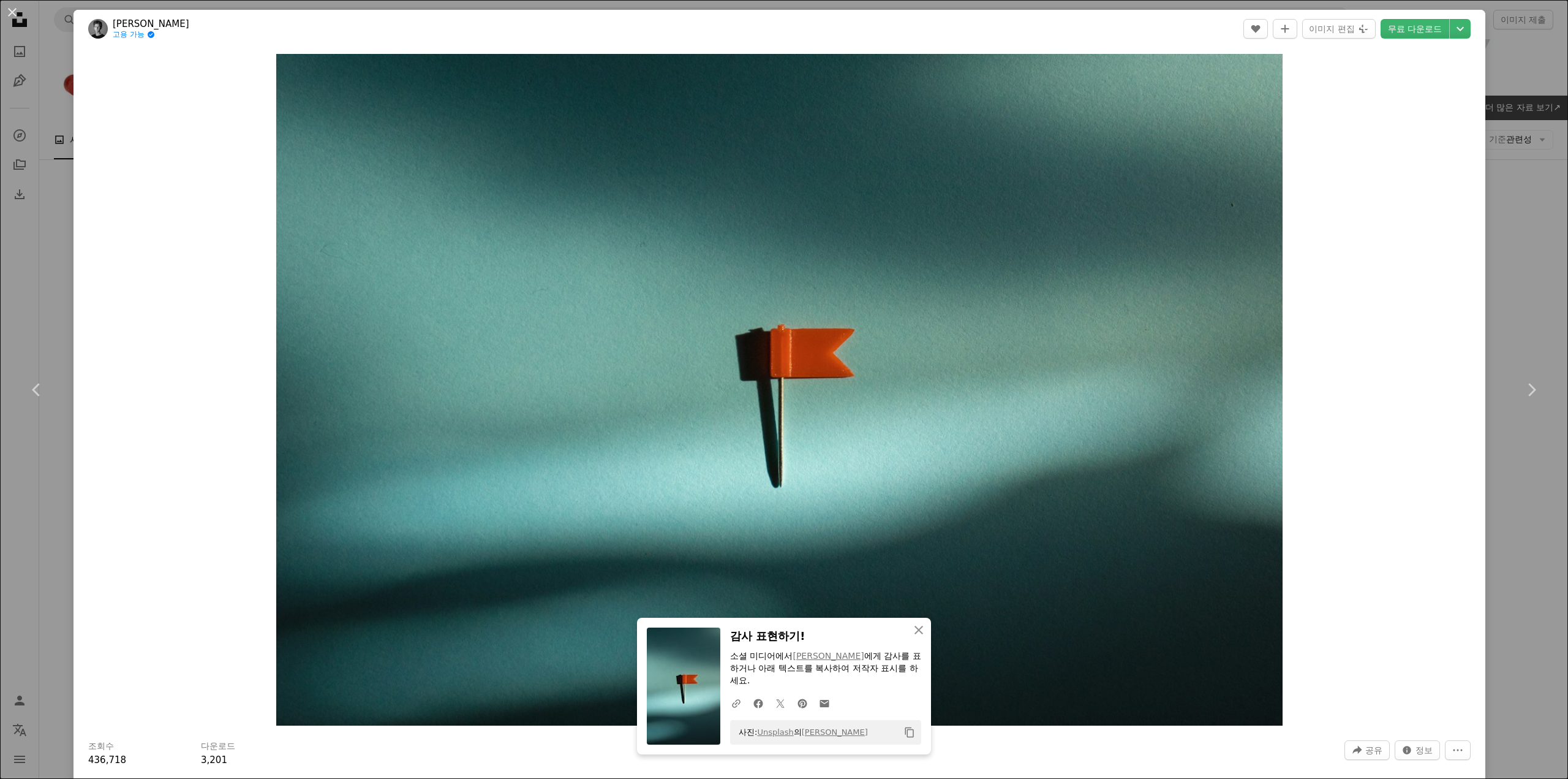
click at [1501, 487] on div "An X shape Chevron left Chevron right An X shape 닫기 감사 표현하기! 소셜 미디어에서 [PERSON_N…" at bounding box center [784, 389] width 1568 height 779
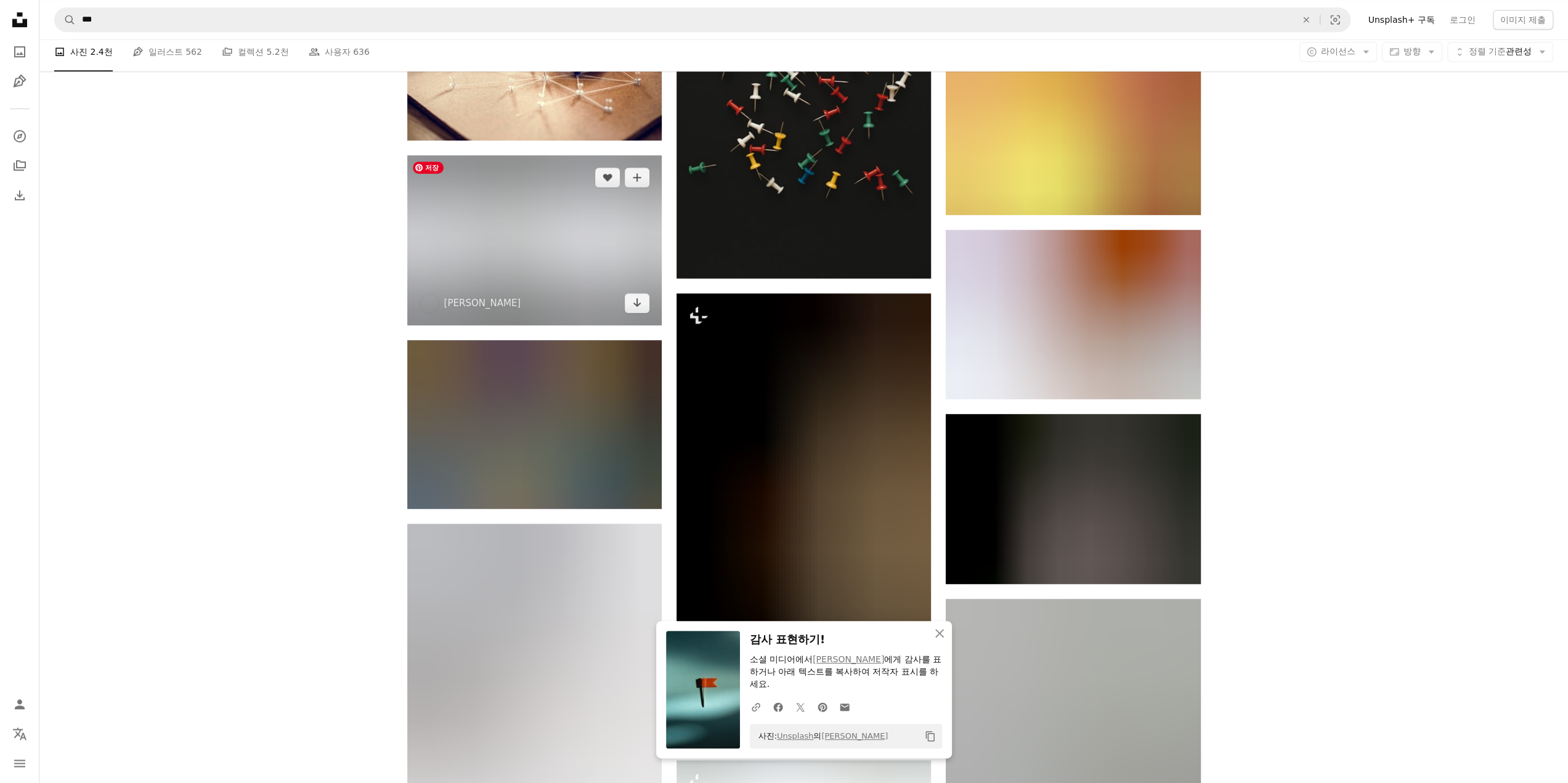
scroll to position [1047, 0]
